Goal: Task Accomplishment & Management: Complete application form

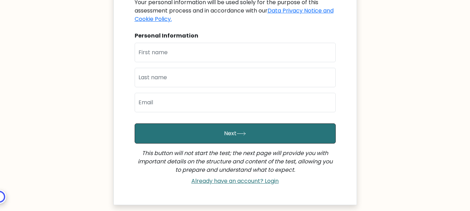
scroll to position [41, 0]
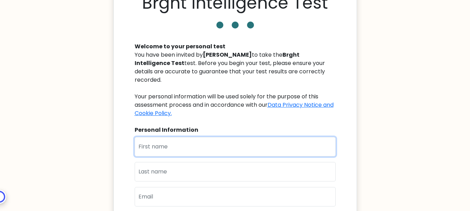
click at [191, 144] on input "text" at bounding box center [235, 146] width 201 height 19
type input "[PERSON_NAME]"
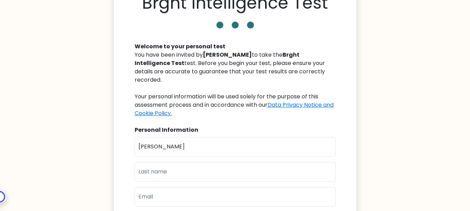
click at [422, 78] on body "Brght Intelligence Test Welcome to your personal test You have been invited by …" at bounding box center [235, 159] width 470 height 400
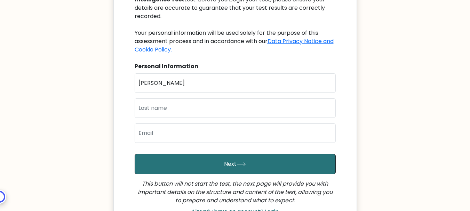
scroll to position [110, 0]
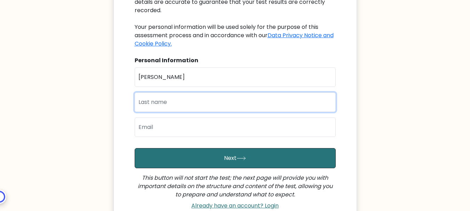
click at [171, 94] on input "text" at bounding box center [235, 102] width 201 height 19
type input "[PERSON_NAME]"
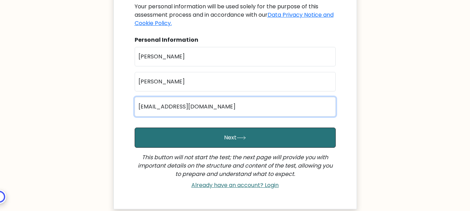
scroll to position [139, 0]
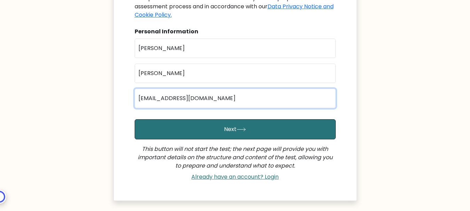
drag, startPoint x: 220, startPoint y: 86, endPoint x: 0, endPoint y: 46, distance: 223.3
click at [0, 46] on body "Brght Intelligence Test Welcome to your personal test You have been invited by …" at bounding box center [235, 61] width 470 height 400
type input "writer.joelalmazar@gmail.com"
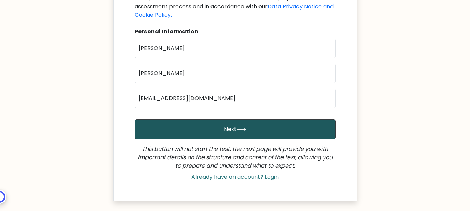
click at [229, 119] on button "Next" at bounding box center [235, 129] width 201 height 20
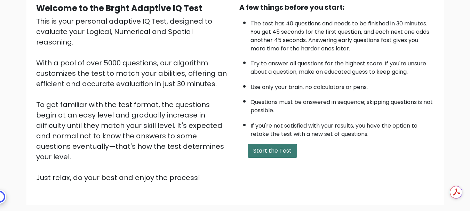
click at [277, 148] on button "Start the Test" at bounding box center [272, 151] width 49 height 14
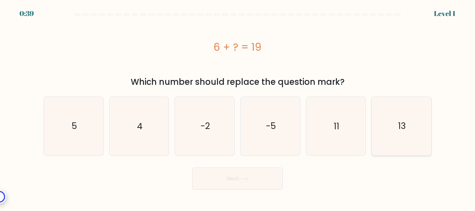
click at [386, 128] on icon "13" at bounding box center [402, 126] width 58 height 58
click at [238, 108] on input "f. 13" at bounding box center [238, 107] width 0 height 2
radio input "true"
click at [222, 180] on button "Next" at bounding box center [237, 179] width 90 height 22
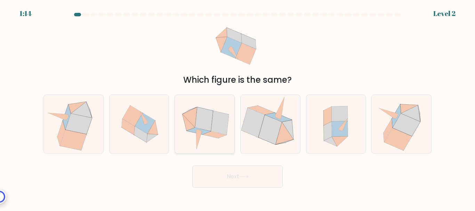
click at [206, 109] on icon at bounding box center [205, 124] width 60 height 58
click at [238, 108] on input "c." at bounding box center [238, 107] width 0 height 2
radio input "true"
click at [246, 180] on button "Next" at bounding box center [237, 177] width 90 height 22
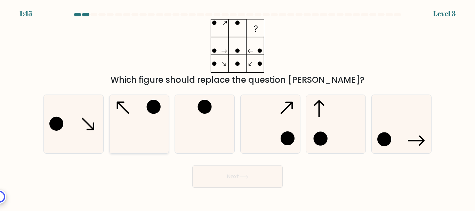
click at [142, 106] on icon at bounding box center [139, 124] width 58 height 58
click at [238, 106] on input "b." at bounding box center [238, 107] width 0 height 2
radio input "true"
click at [226, 173] on button "Next" at bounding box center [237, 177] width 90 height 22
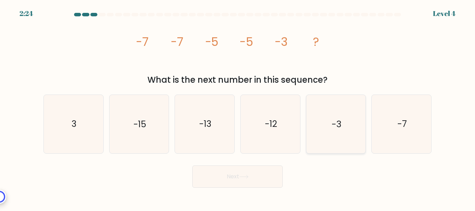
click at [329, 114] on icon "-3" at bounding box center [336, 124] width 58 height 58
click at [238, 108] on input "e. -3" at bounding box center [238, 107] width 0 height 2
radio input "true"
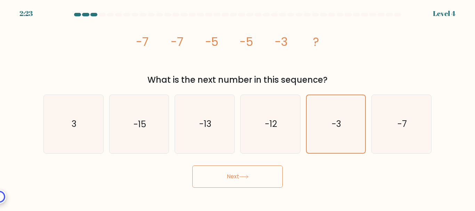
click at [254, 177] on button "Next" at bounding box center [237, 177] width 90 height 22
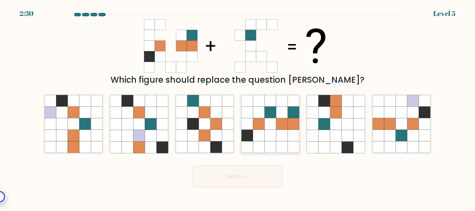
click at [287, 118] on icon at bounding box center [281, 112] width 11 height 11
click at [238, 108] on input "d." at bounding box center [238, 107] width 0 height 2
radio input "true"
click at [246, 173] on button "Next" at bounding box center [237, 177] width 90 height 22
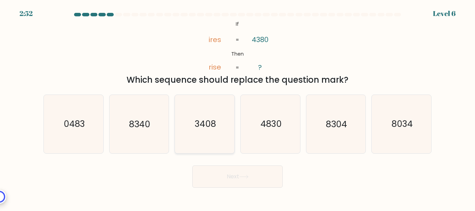
click at [215, 129] on text "3408" at bounding box center [205, 124] width 21 height 12
click at [238, 108] on input "c. 3408" at bounding box center [238, 107] width 0 height 2
radio input "true"
click at [251, 177] on button "Next" at bounding box center [237, 177] width 90 height 22
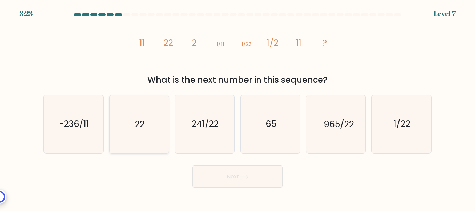
click at [149, 124] on icon "22" at bounding box center [139, 124] width 58 height 58
click at [238, 108] on input "b. 22" at bounding box center [238, 107] width 0 height 2
radio input "true"
click at [237, 175] on button "Next" at bounding box center [237, 177] width 90 height 22
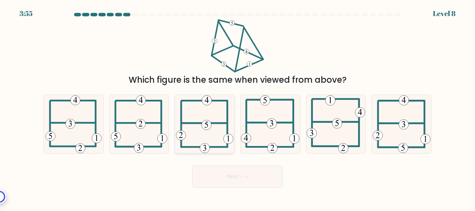
click at [207, 121] on 115 at bounding box center [207, 125] width 10 height 10
click at [238, 108] on input "c." at bounding box center [238, 107] width 0 height 2
radio input "true"
click at [242, 181] on button "Next" at bounding box center [237, 177] width 90 height 22
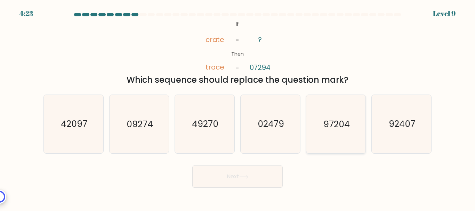
click at [331, 129] on text "97204" at bounding box center [337, 124] width 26 height 12
click at [238, 108] on input "e. 97204" at bounding box center [238, 107] width 0 height 2
radio input "true"
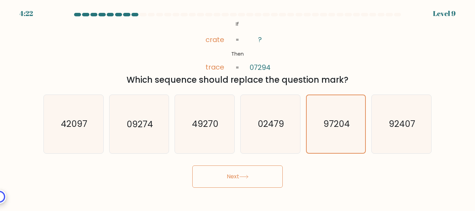
click at [235, 171] on button "Next" at bounding box center [237, 177] width 90 height 22
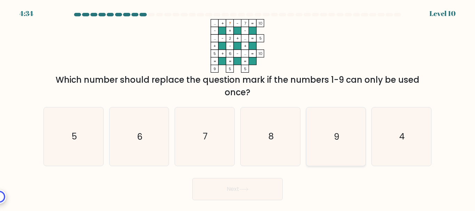
click at [341, 131] on icon "9" at bounding box center [336, 137] width 58 height 58
click at [238, 108] on input "e. 9" at bounding box center [238, 107] width 0 height 2
radio input "true"
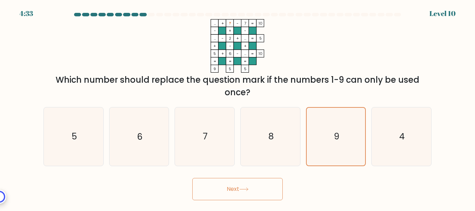
click at [251, 191] on button "Next" at bounding box center [237, 189] width 90 height 22
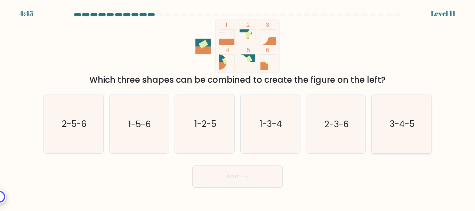
click at [394, 124] on text "3-4-5" at bounding box center [402, 124] width 25 height 12
click at [238, 108] on input "f. 3-4-5" at bounding box center [238, 107] width 0 height 2
radio input "true"
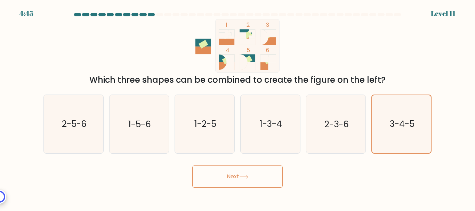
click at [255, 185] on button "Next" at bounding box center [237, 177] width 90 height 22
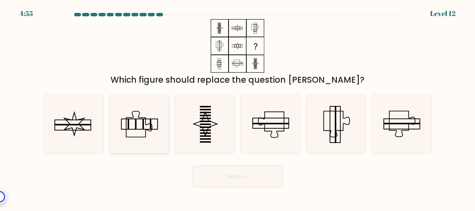
click at [141, 123] on icon at bounding box center [139, 124] width 58 height 58
click at [238, 108] on input "b." at bounding box center [238, 107] width 0 height 2
radio input "true"
click at [234, 184] on button "Next" at bounding box center [237, 177] width 90 height 22
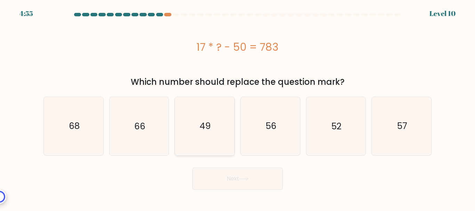
click at [221, 122] on icon "49" at bounding box center [205, 126] width 58 height 58
click at [238, 108] on input "c. 49" at bounding box center [238, 107] width 0 height 2
radio input "true"
click at [255, 176] on button "Next" at bounding box center [237, 179] width 90 height 22
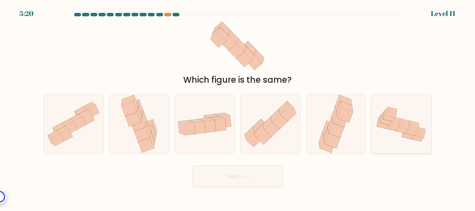
click at [406, 124] on icon at bounding box center [404, 124] width 11 height 11
click at [238, 108] on input "f." at bounding box center [238, 107] width 0 height 2
radio input "true"
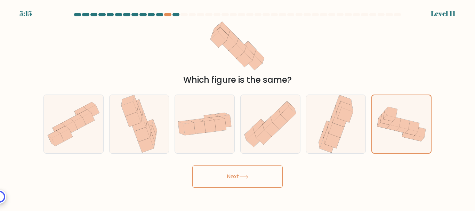
click at [222, 175] on button "Next" at bounding box center [237, 177] width 90 height 22
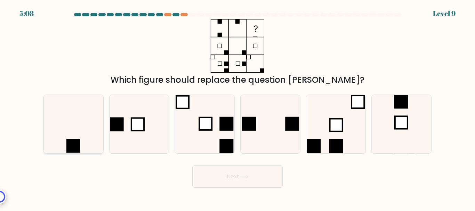
click at [88, 142] on icon at bounding box center [74, 124] width 58 height 58
click at [238, 108] on input "a." at bounding box center [238, 107] width 0 height 2
radio input "true"
click at [249, 181] on button "Next" at bounding box center [237, 177] width 90 height 22
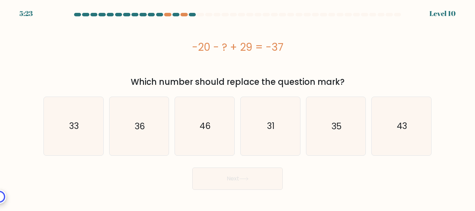
drag, startPoint x: 350, startPoint y: 84, endPoint x: 187, endPoint y: 32, distance: 172.0
click at [187, 32] on div "-20 - ? + 29 = -37 Which number should replace the question mark?" at bounding box center [237, 53] width 397 height 69
copy div "-20 - ? + 29 = -37 Which number should replace the question mark?"
click at [202, 120] on icon "46" at bounding box center [205, 126] width 58 height 58
click at [238, 108] on input "c. 46" at bounding box center [238, 107] width 0 height 2
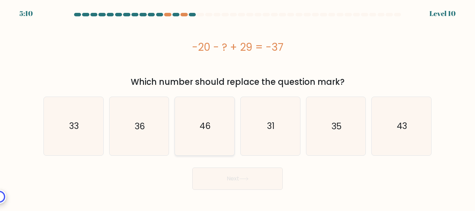
radio input "true"
click at [228, 170] on button "Next" at bounding box center [237, 179] width 90 height 22
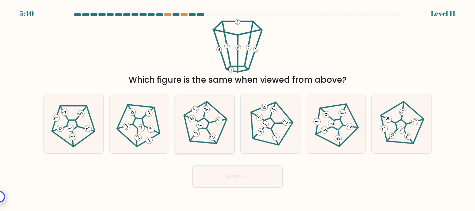
click at [201, 113] on icon at bounding box center [205, 124] width 47 height 47
click at [238, 108] on input "c." at bounding box center [238, 107] width 0 height 2
radio input "true"
click at [241, 182] on button "Next" at bounding box center [237, 177] width 90 height 22
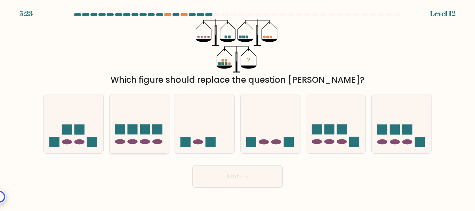
click at [137, 126] on rect at bounding box center [132, 130] width 10 height 10
click at [238, 108] on input "b." at bounding box center [238, 107] width 0 height 2
radio input "true"
click at [232, 162] on div "Next" at bounding box center [237, 175] width 397 height 26
click at [230, 169] on button "Next" at bounding box center [237, 177] width 90 height 22
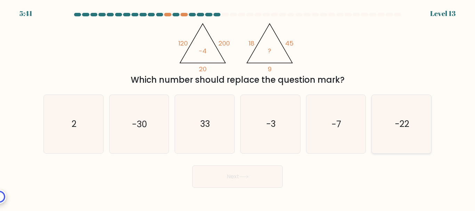
click at [399, 124] on text "-22" at bounding box center [402, 124] width 14 height 12
click at [238, 108] on input "f. -22" at bounding box center [238, 107] width 0 height 2
radio input "true"
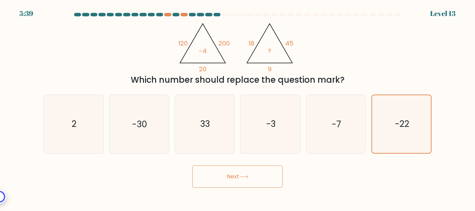
click at [237, 177] on button "Next" at bounding box center [237, 177] width 90 height 22
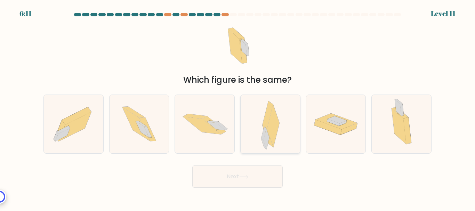
click at [278, 122] on icon at bounding box center [273, 126] width 12 height 42
click at [238, 108] on input "d." at bounding box center [238, 107] width 0 height 2
radio input "true"
click at [253, 180] on button "Next" at bounding box center [237, 177] width 90 height 22
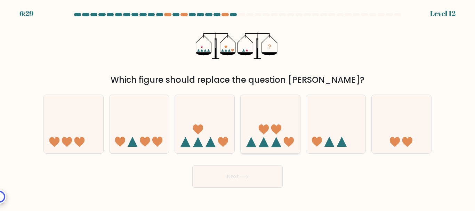
click at [264, 136] on icon at bounding box center [271, 124] width 60 height 49
click at [238, 108] on input "d." at bounding box center [238, 107] width 0 height 2
radio input "true"
click at [257, 173] on button "Next" at bounding box center [237, 177] width 90 height 22
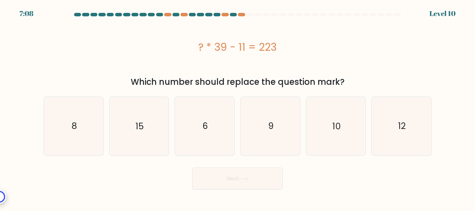
drag, startPoint x: 353, startPoint y: 80, endPoint x: 175, endPoint y: 23, distance: 185.9
click at [175, 23] on div "? * 39 - 11 = 223 Which number should replace the question mark?" at bounding box center [237, 53] width 397 height 69
copy div "? * 39 - 11 = 223 Which number should replace the question mark?"
click at [214, 123] on icon "6" at bounding box center [205, 126] width 58 height 58
click at [238, 108] on input "c. 6" at bounding box center [238, 107] width 0 height 2
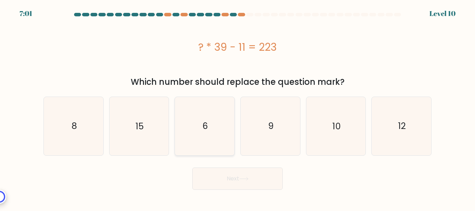
radio input "true"
click at [228, 186] on button "Next" at bounding box center [237, 179] width 90 height 22
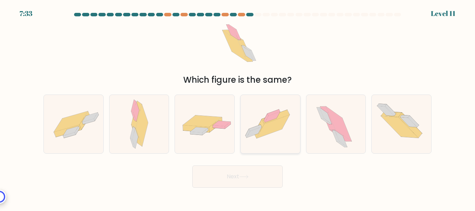
click at [277, 123] on icon at bounding box center [273, 126] width 33 height 23
click at [238, 108] on input "d." at bounding box center [238, 107] width 0 height 2
radio input "true"
click at [238, 175] on button "Next" at bounding box center [237, 177] width 90 height 22
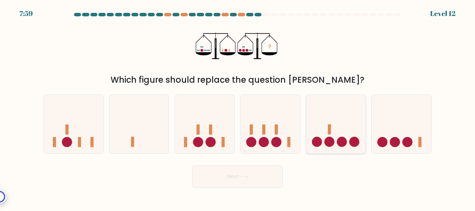
click at [330, 121] on icon at bounding box center [337, 124] width 60 height 49
click at [238, 108] on input "e." at bounding box center [238, 107] width 0 height 2
radio input "true"
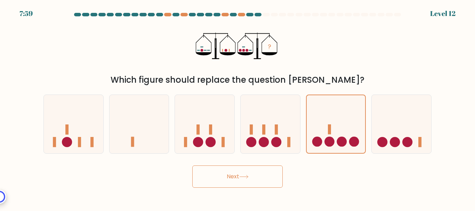
click at [235, 182] on button "Next" at bounding box center [237, 177] width 90 height 22
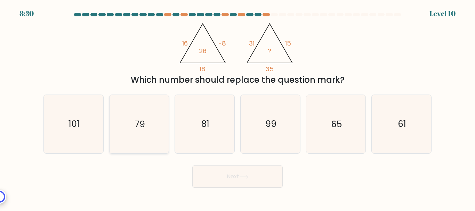
click at [154, 132] on icon "79" at bounding box center [139, 124] width 58 height 58
click at [238, 108] on input "b. 79" at bounding box center [238, 107] width 0 height 2
radio input "true"
click at [234, 184] on button "Next" at bounding box center [237, 177] width 90 height 22
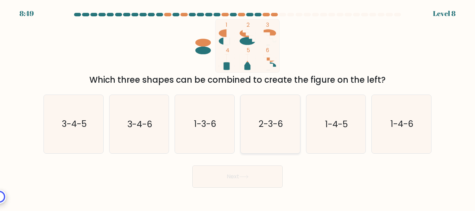
click at [268, 118] on icon "2-3-6" at bounding box center [271, 124] width 58 height 58
click at [238, 108] on input "d. 2-3-6" at bounding box center [238, 107] width 0 height 2
radio input "true"
click at [259, 178] on button "Next" at bounding box center [237, 177] width 90 height 22
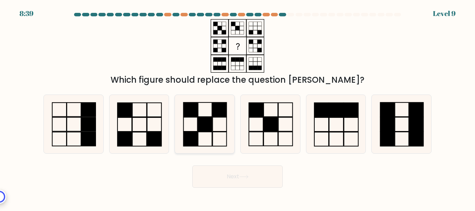
click at [203, 126] on rect at bounding box center [205, 125] width 14 height 14
click at [238, 108] on input "c." at bounding box center [238, 107] width 0 height 2
radio input "true"
click at [232, 177] on button "Next" at bounding box center [237, 177] width 90 height 22
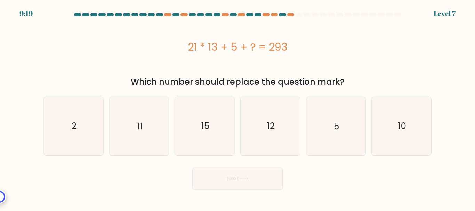
drag, startPoint x: 184, startPoint y: 48, endPoint x: 382, endPoint y: 79, distance: 200.0
click at [382, 79] on div "21 * 13 + 5 + ? = 293 Which number should replace the question mark?" at bounding box center [237, 53] width 397 height 69
copy div "21 * 13 + 5 + ? = 293 Which number should replace the question mark?"
click at [201, 120] on icon "15" at bounding box center [205, 126] width 58 height 58
click at [238, 108] on input "c. 15" at bounding box center [238, 107] width 0 height 2
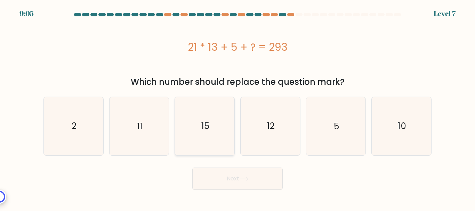
radio input "true"
click at [231, 176] on button "Next" at bounding box center [237, 179] width 90 height 22
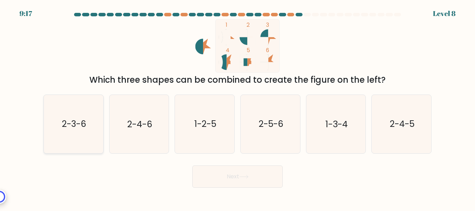
click at [71, 136] on icon "2-3-6" at bounding box center [74, 124] width 58 height 58
click at [238, 108] on input "a. 2-3-6" at bounding box center [238, 107] width 0 height 2
radio input "true"
click at [266, 190] on body "9:17 Level 8" at bounding box center [237, 105] width 475 height 211
click at [264, 182] on button "Next" at bounding box center [237, 177] width 90 height 22
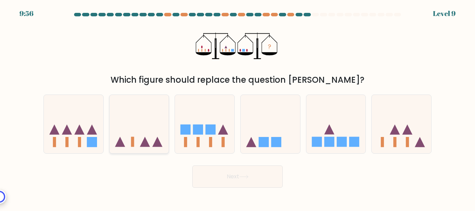
click at [138, 126] on icon at bounding box center [140, 124] width 60 height 49
click at [238, 108] on input "b." at bounding box center [238, 107] width 0 height 2
radio input "true"
click at [73, 123] on icon at bounding box center [74, 124] width 60 height 49
click at [238, 108] on input "a." at bounding box center [238, 107] width 0 height 2
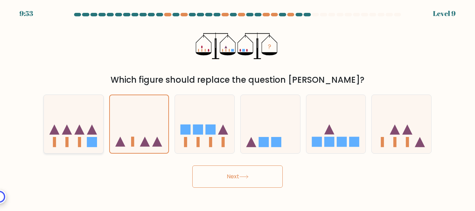
radio input "true"
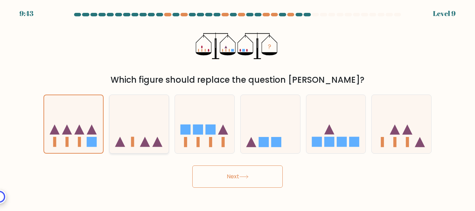
click at [124, 123] on icon at bounding box center [140, 124] width 60 height 49
click at [238, 108] on input "b." at bounding box center [238, 107] width 0 height 2
radio input "true"
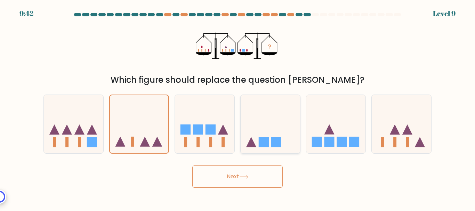
click at [281, 101] on icon at bounding box center [271, 124] width 60 height 49
click at [238, 106] on input "d." at bounding box center [238, 107] width 0 height 2
radio input "true"
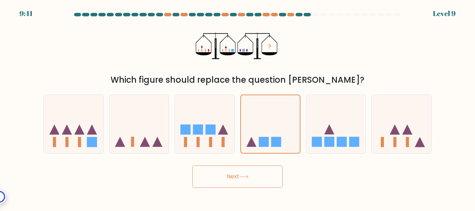
click at [235, 184] on button "Next" at bounding box center [237, 177] width 90 height 22
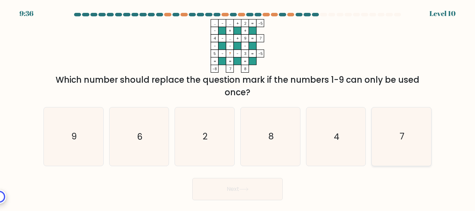
click at [408, 135] on icon "7" at bounding box center [402, 137] width 58 height 58
click at [238, 108] on input "f. 7" at bounding box center [238, 107] width 0 height 2
radio input "true"
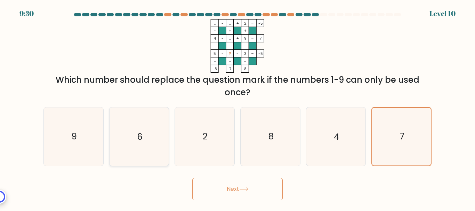
click at [137, 137] on text "6" at bounding box center [140, 137] width 6 height 12
click at [238, 108] on input "b. 6" at bounding box center [238, 107] width 0 height 2
radio input "true"
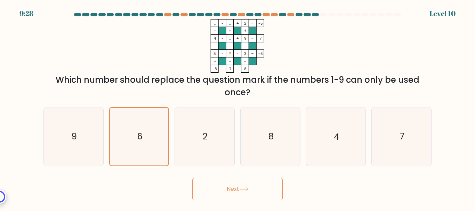
click at [257, 190] on button "Next" at bounding box center [237, 189] width 90 height 22
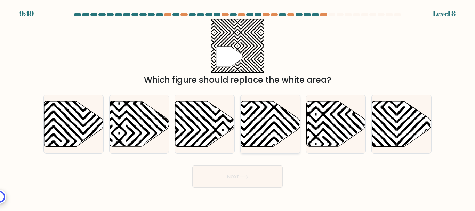
click at [277, 126] on icon at bounding box center [244, 100] width 120 height 120
click at [238, 108] on input "d." at bounding box center [238, 107] width 0 height 2
radio input "true"
click at [259, 177] on button "Next" at bounding box center [237, 177] width 90 height 22
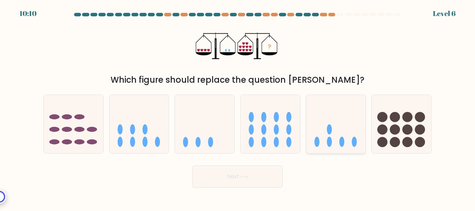
drag, startPoint x: 330, startPoint y: 138, endPoint x: 325, endPoint y: 142, distance: 6.9
click at [330, 138] on ellipse at bounding box center [329, 142] width 5 height 10
click at [238, 108] on input "e." at bounding box center [238, 107] width 0 height 2
radio input "true"
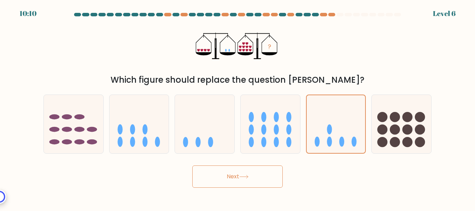
click at [231, 170] on button "Next" at bounding box center [237, 177] width 90 height 22
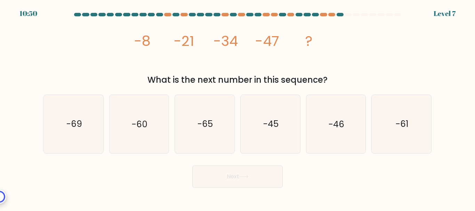
drag, startPoint x: 136, startPoint y: 40, endPoint x: 335, endPoint y: 82, distance: 204.0
click at [335, 82] on div "image/svg+xml -8 -21 -34 -47 ? What is the next number in this sequence?" at bounding box center [237, 52] width 397 height 67
copy div "-8 -21 -34 -47 ? What is the next number in this sequence?"
click at [426, 62] on div "image/svg+xml -8 -21 -34 -47 ? What is the next number in this sequence?" at bounding box center [237, 52] width 397 height 67
click at [139, 116] on icon "-60" at bounding box center [139, 124] width 58 height 58
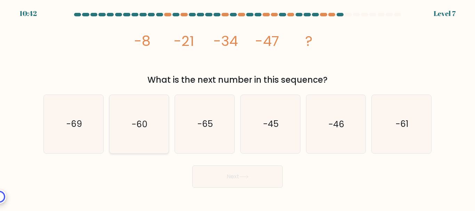
click at [238, 108] on input "b. -60" at bounding box center [238, 107] width 0 height 2
radio input "true"
click at [263, 181] on button "Next" at bounding box center [237, 177] width 90 height 22
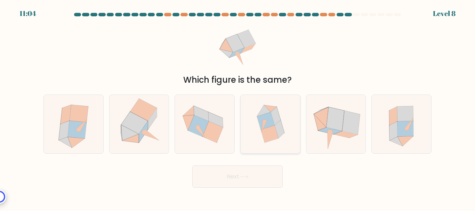
click at [277, 117] on icon at bounding box center [276, 116] width 10 height 18
click at [238, 108] on input "d." at bounding box center [238, 107] width 0 height 2
radio input "true"
click at [265, 176] on button "Next" at bounding box center [237, 177] width 90 height 22
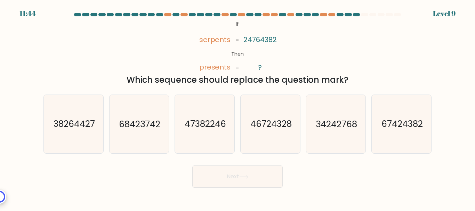
drag, startPoint x: 219, startPoint y: 17, endPoint x: 222, endPoint y: 20, distance: 3.7
click at [222, 20] on form "If ?" at bounding box center [237, 100] width 475 height 175
click at [225, 28] on icon "@import url('https://fonts.googleapis.com/css?family=Abril+Fatface:400,100,100i…" at bounding box center [237, 46] width 87 height 54
drag, startPoint x: 227, startPoint y: 28, endPoint x: 350, endPoint y: 81, distance: 134.4
click at [350, 81] on div "@import url('https://fonts.googleapis.com/css?family=Abril+Fatface:400,100,100i…" at bounding box center [237, 52] width 397 height 67
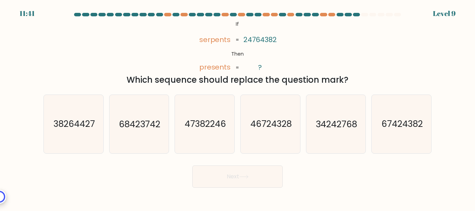
copy div "s presents 24764382 ? = = Which sequence should replace the question mark?"
drag, startPoint x: 237, startPoint y: 23, endPoint x: 347, endPoint y: 85, distance: 126.8
click at [347, 85] on div "@import url('https://fonts.googleapis.com/css?family=Abril+Fatface:400,100,100i…" at bounding box center [237, 52] width 397 height 67
copy div "If Then serpents presents 24764382 ? = = Which sequence should replace the ques…"
click at [401, 61] on div "@import url('https://fonts.googleapis.com/css?family=Abril+Fatface:400,100,100i…" at bounding box center [237, 52] width 397 height 67
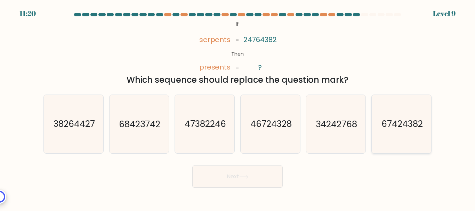
click at [395, 127] on text "67424382" at bounding box center [402, 124] width 41 height 12
click at [238, 108] on input "f. 67424382" at bounding box center [238, 107] width 0 height 2
radio input "true"
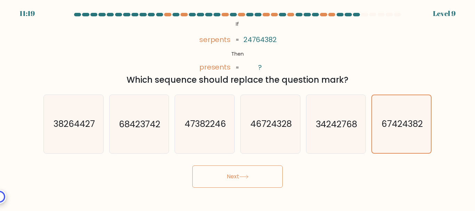
click at [255, 175] on button "Next" at bounding box center [237, 177] width 90 height 22
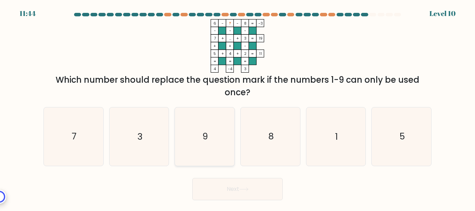
click at [215, 141] on icon "9" at bounding box center [205, 137] width 58 height 58
click at [238, 108] on input "c. 9" at bounding box center [238, 107] width 0 height 2
radio input "true"
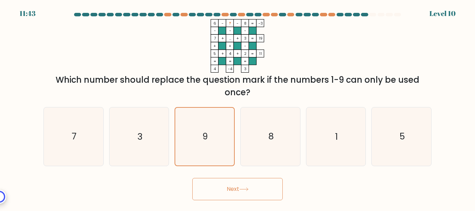
click at [264, 193] on button "Next" at bounding box center [237, 189] width 90 height 22
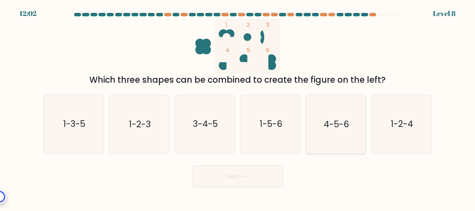
click at [336, 113] on icon "4-5-6" at bounding box center [336, 124] width 58 height 58
click at [238, 108] on input "e. 4-5-6" at bounding box center [238, 107] width 0 height 2
radio input "true"
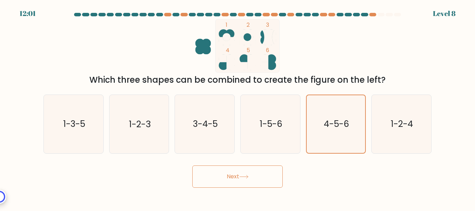
click at [246, 171] on button "Next" at bounding box center [237, 177] width 90 height 22
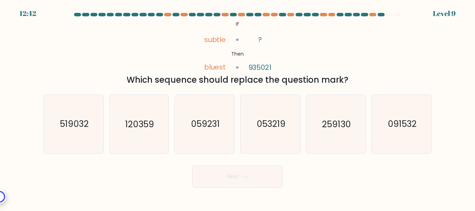
drag, startPoint x: 235, startPoint y: 23, endPoint x: 354, endPoint y: 84, distance: 133.9
click at [354, 84] on div "@import url('https://fonts.googleapis.com/css?family=Abril+Fatface:400,100,100i…" at bounding box center [237, 52] width 397 height 67
copy div "If Then subtle bluest ? 935021 = = Which sequence should replace the question m…"
click at [406, 50] on div "@import url('https://fonts.googleapis.com/css?family=Abril+Fatface:400,100,100i…" at bounding box center [237, 52] width 397 height 67
click at [404, 40] on div "@import url('https://fonts.googleapis.com/css?family=Abril+Fatface:400,100,100i…" at bounding box center [237, 52] width 397 height 67
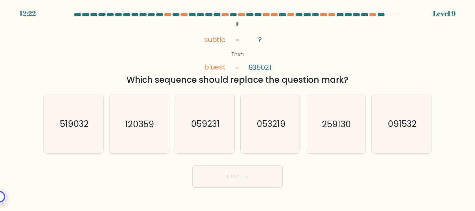
drag, startPoint x: 235, startPoint y: 23, endPoint x: 351, endPoint y: 82, distance: 129.6
click at [351, 82] on div "@import url('https://fonts.googleapis.com/css?family=Abril+Fatface:400,100,100i…" at bounding box center [237, 52] width 397 height 67
copy div "If Then subtle bluest ? 935021 = = Which sequence should replace the question m…"
click at [374, 59] on div "@import url('https://fonts.googleapis.com/css?family=Abril+Fatface:400,100,100i…" at bounding box center [237, 52] width 397 height 67
click at [322, 120] on icon "259130" at bounding box center [336, 124] width 58 height 58
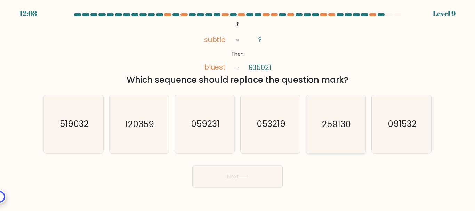
click at [238, 108] on input "e. 259130" at bounding box center [238, 107] width 0 height 2
radio input "true"
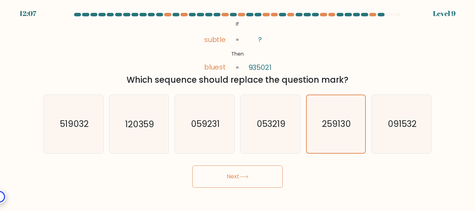
click at [238, 180] on button "Next" at bounding box center [237, 177] width 90 height 22
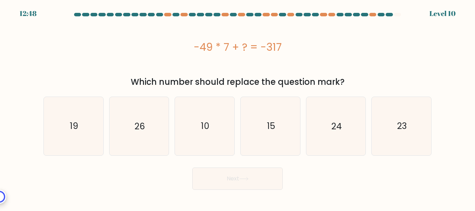
drag, startPoint x: 186, startPoint y: 45, endPoint x: 345, endPoint y: 82, distance: 163.3
click at [345, 82] on div "-49 * 7 + ? = -317 Which number should replace the question mark?" at bounding box center [237, 53] width 397 height 69
copy div "-49 * 7 + ? = -317 Which number should replace the question mark?"
click at [424, 68] on div "-49 * 7 + ? = -317" at bounding box center [238, 47] width 388 height 56
click at [129, 122] on icon "26" at bounding box center [139, 126] width 58 height 58
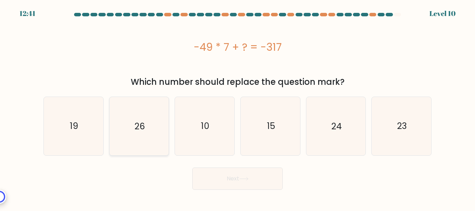
click at [238, 108] on input "b. 26" at bounding box center [238, 107] width 0 height 2
radio input "true"
click at [220, 175] on button "Next" at bounding box center [237, 179] width 90 height 22
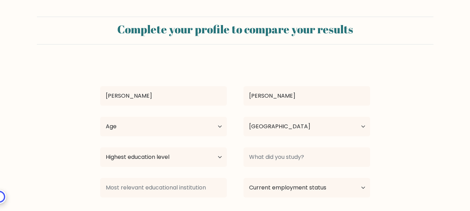
select select "PH"
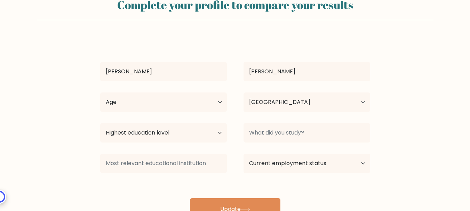
scroll to position [53, 0]
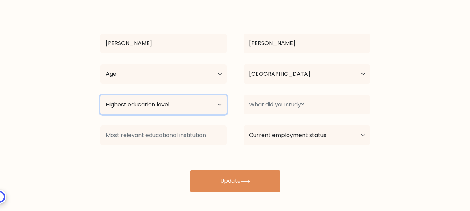
click at [151, 103] on select "Highest education level No schooling Primary Lower Secondary Upper Secondary Oc…" at bounding box center [163, 104] width 127 height 19
select select "bachelors_degree"
click at [100, 95] on select "Highest education level No schooling Primary Lower Secondary Upper Secondary Oc…" at bounding box center [163, 104] width 127 height 19
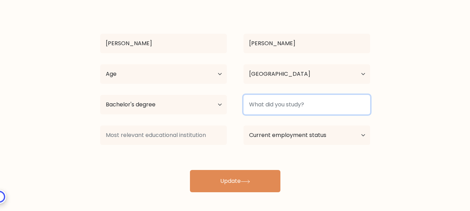
click at [285, 106] on input at bounding box center [307, 104] width 127 height 19
type input "M"
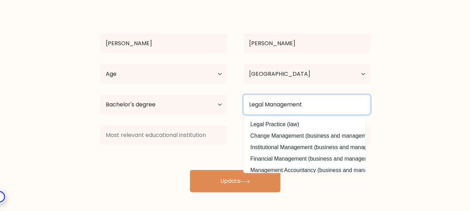
type input "Legal Management"
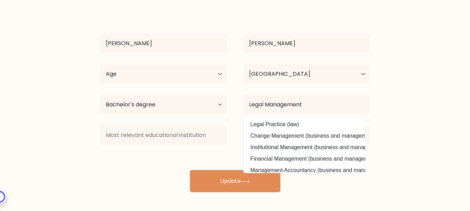
click at [419, 104] on form "Complete your profile to compare your results Joel Almazar Age Under 18 years o…" at bounding box center [235, 78] width 470 height 228
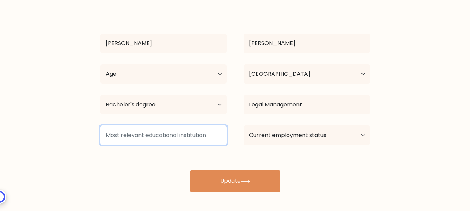
click at [187, 138] on input at bounding box center [163, 135] width 127 height 19
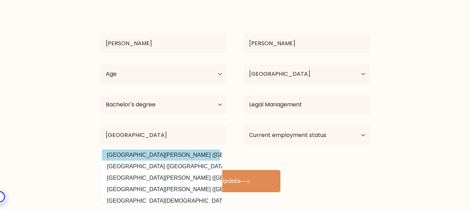
click at [186, 152] on option "University of Santo Tomas (Philippines)" at bounding box center [161, 155] width 118 height 11
type input "[GEOGRAPHIC_DATA][PERSON_NAME]"
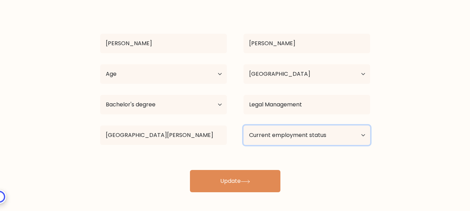
click at [254, 136] on select "Current employment status Employed Student Retired Other / prefer not to answer" at bounding box center [307, 135] width 127 height 19
click at [322, 137] on select "Current employment status Employed Student Retired Other / prefer not to answer" at bounding box center [307, 135] width 127 height 19
select select "other"
click at [244, 126] on select "Current employment status Employed Student Retired Other / prefer not to answer" at bounding box center [307, 135] width 127 height 19
click at [310, 138] on select "Current employment status Employed Student Retired Other / prefer not to answer" at bounding box center [307, 135] width 127 height 19
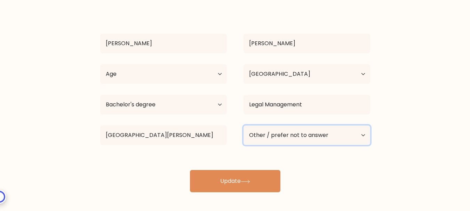
click at [244, 126] on select "Current employment status Employed Student Retired Other / prefer not to answer" at bounding box center [307, 135] width 127 height 19
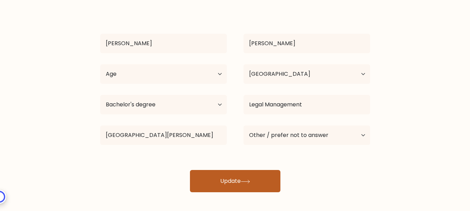
click at [234, 177] on button "Update" at bounding box center [235, 181] width 90 height 22
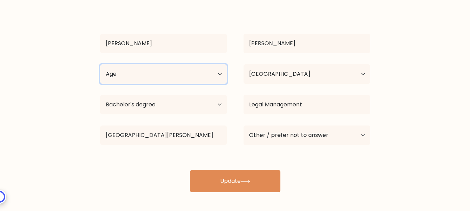
click at [138, 65] on select "Age Under 18 years old 18-24 years old 25-34 years old 35-44 years old 45-54 ye…" at bounding box center [163, 73] width 127 height 19
click at [132, 77] on select "Age Under 18 years old 18-24 years old 25-34 years old 35-44 years old 45-54 ye…" at bounding box center [163, 73] width 127 height 19
select select "35_44"
click at [100, 64] on select "Age Under 18 years old 18-24 years old 25-34 years old 35-44 years old 45-54 ye…" at bounding box center [163, 73] width 127 height 19
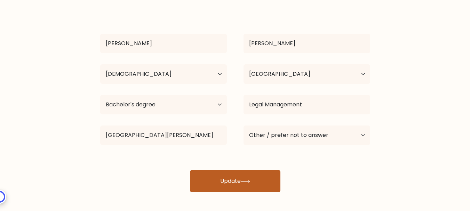
click at [244, 182] on icon at bounding box center [245, 181] width 8 height 3
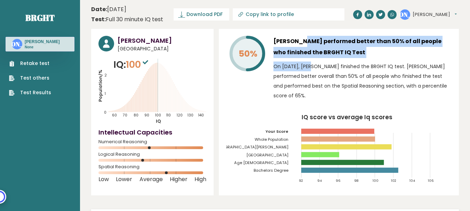
drag, startPoint x: 276, startPoint y: 42, endPoint x: 290, endPoint y: 67, distance: 29.0
click at [291, 67] on div "[PERSON_NAME] performed better than 50% of all people who finished the BRGHT IQ…" at bounding box center [363, 70] width 178 height 68
drag, startPoint x: 275, startPoint y: 41, endPoint x: 292, endPoint y: 95, distance: 56.1
click at [292, 95] on div "[PERSON_NAME] performed better than 50% of all people who finished the BRGHT IQ…" at bounding box center [363, 70] width 178 height 68
copy div "[PERSON_NAME] performed better than 50% of all people who finished the BRGHT IQ…"
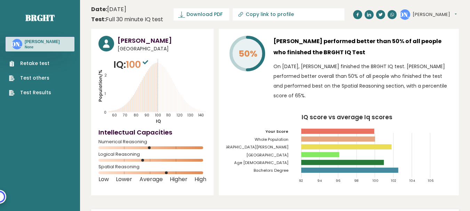
click at [386, 16] on header "Date: [DATE] Test: Full 30 minute IQ test Download PDF Downloading... Downloadi…" at bounding box center [275, 14] width 368 height 22
